Goal: Check status: Check status

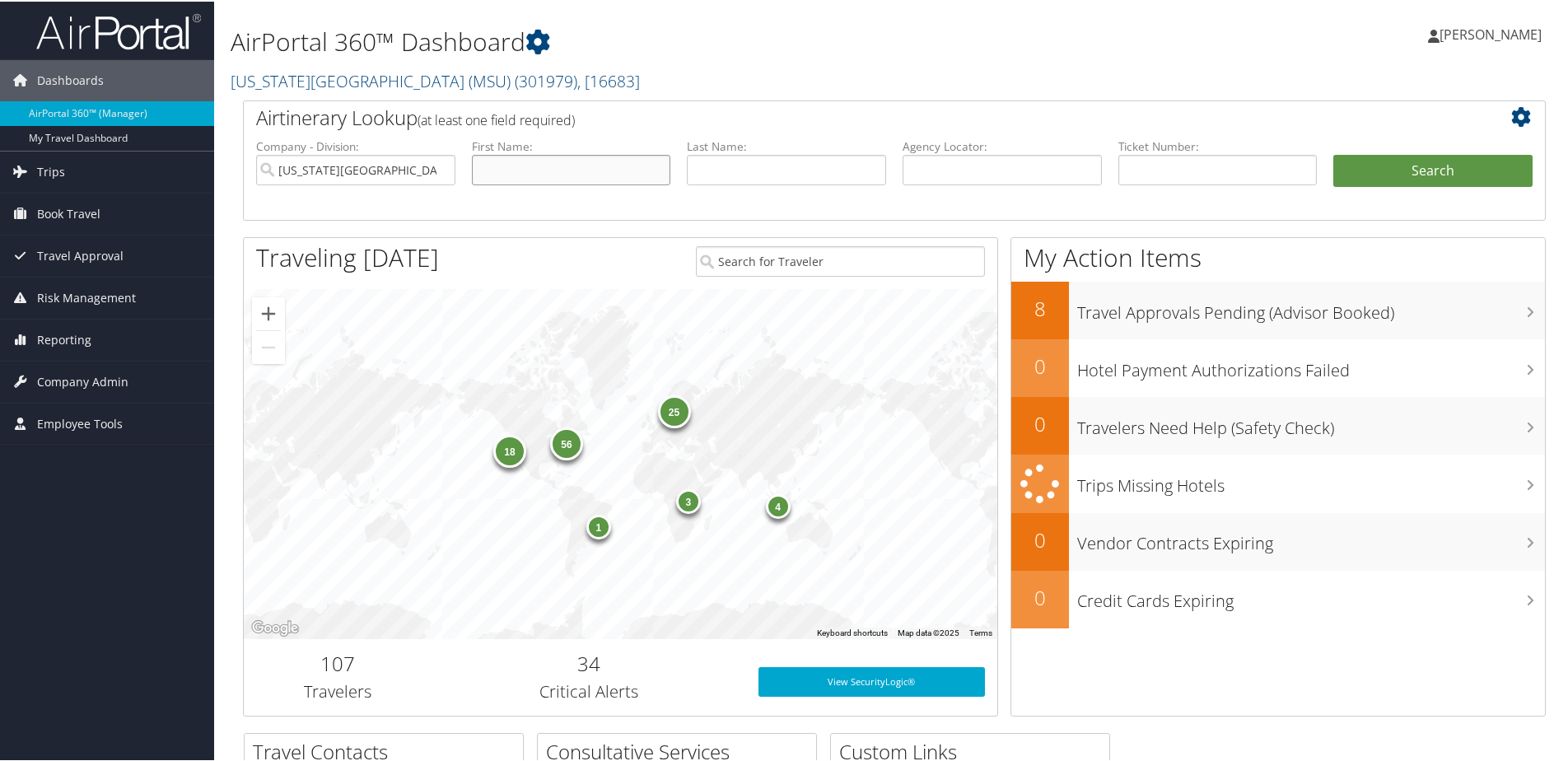
click at [580, 176] on input "text" at bounding box center [571, 168] width 199 height 30
type input "[PERSON_NAME]"
type input "Ready"
click at [1461, 168] on button "Search" at bounding box center [1432, 170] width 199 height 33
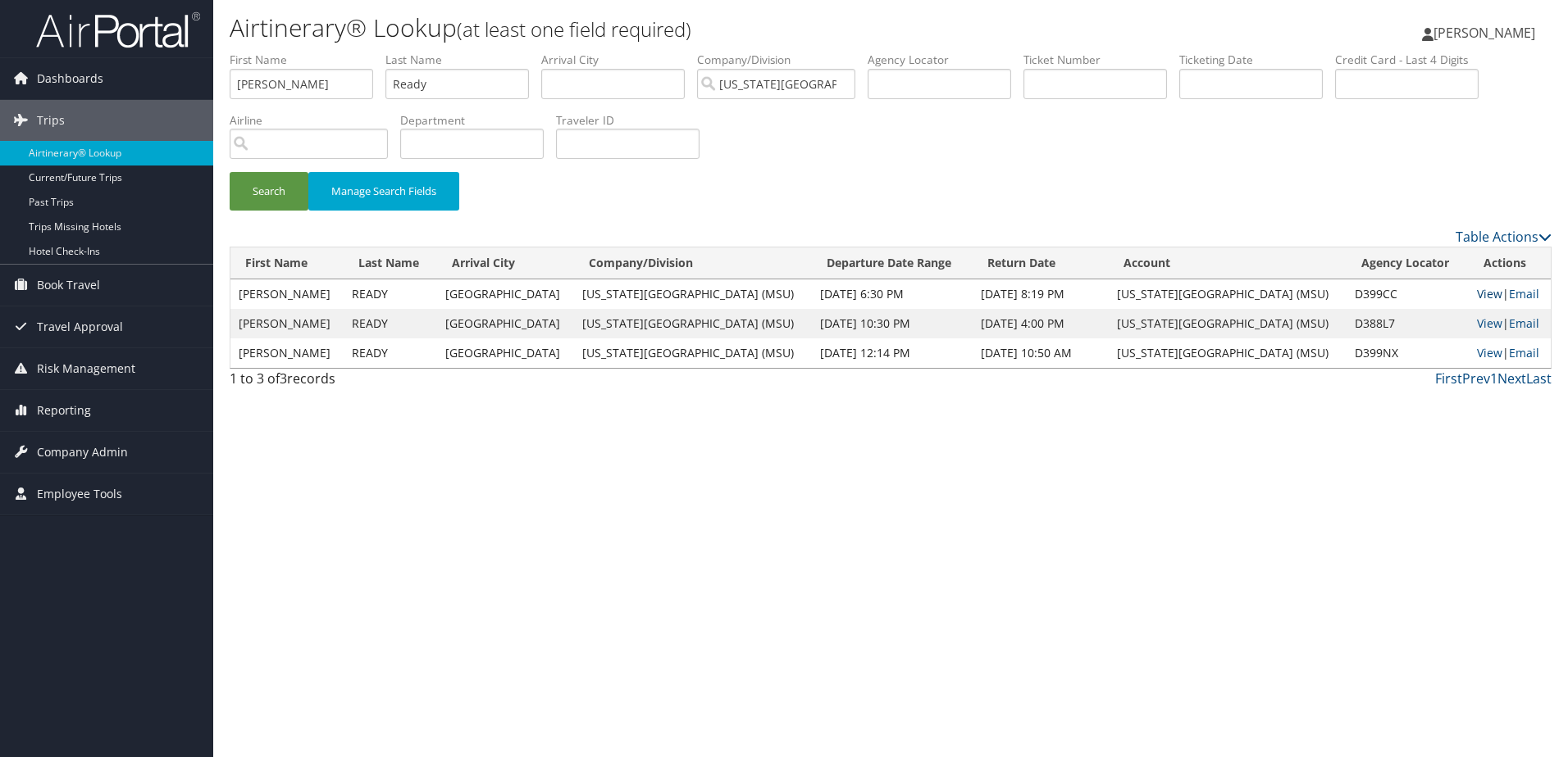
click at [1476, 294] on link "View" at bounding box center [1489, 294] width 25 height 15
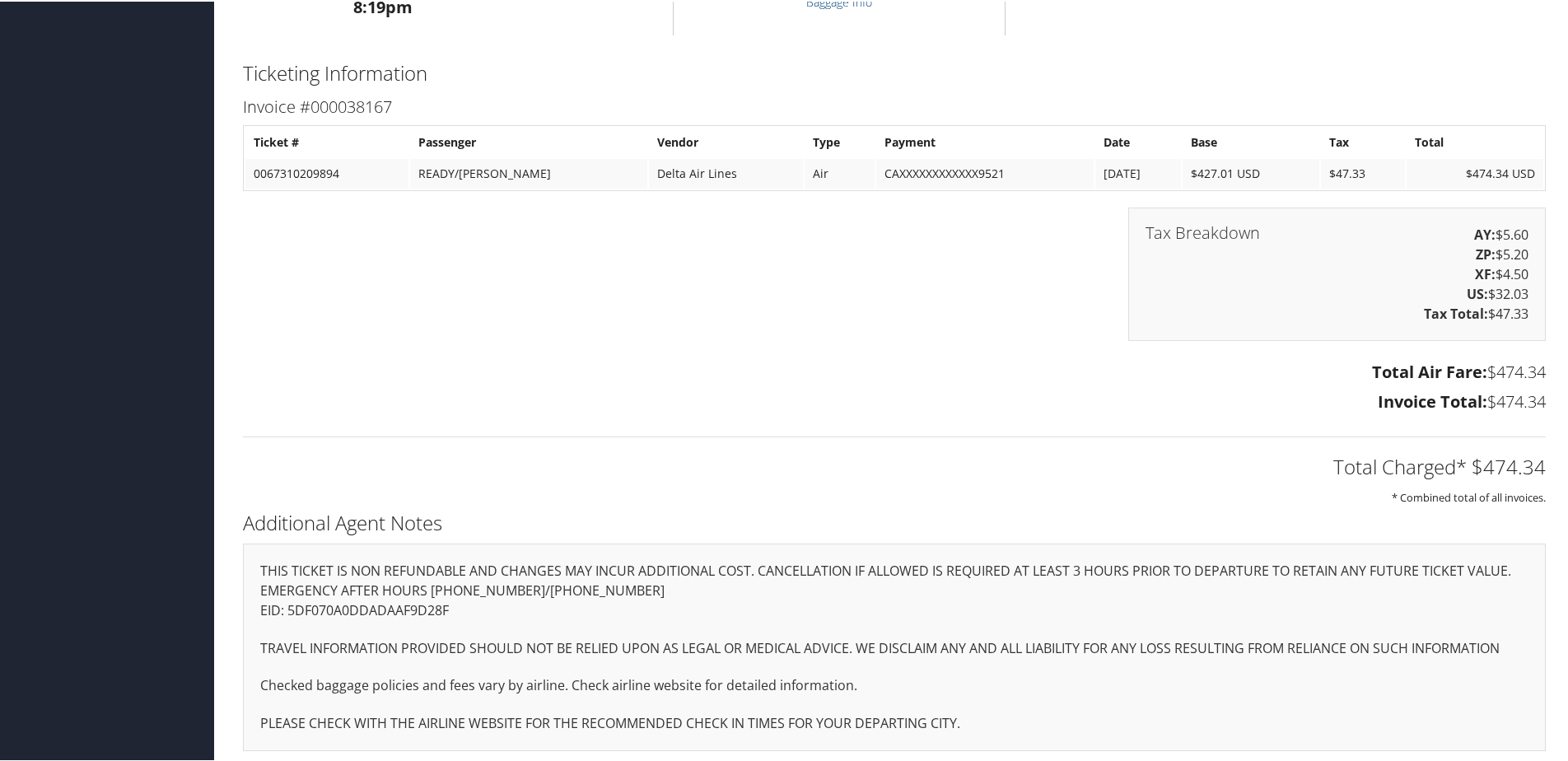
scroll to position [1011, 0]
